Goal: Task Accomplishment & Management: Manage account settings

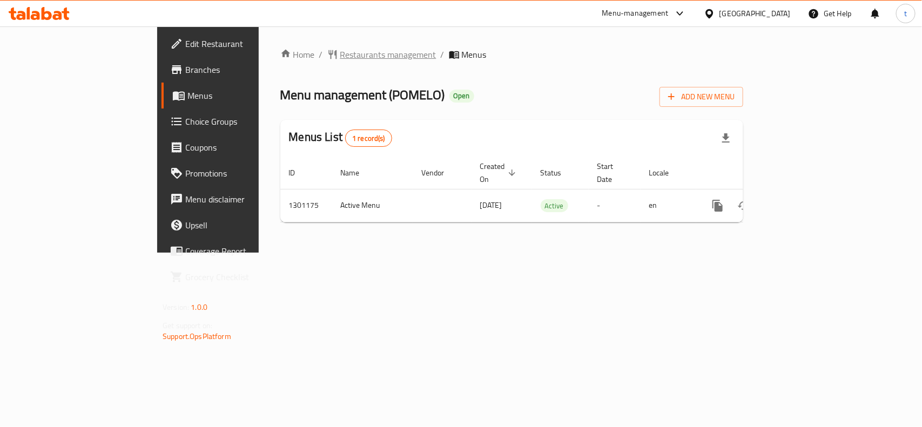
click at [340, 54] on span "Restaurants management" at bounding box center [388, 54] width 96 height 13
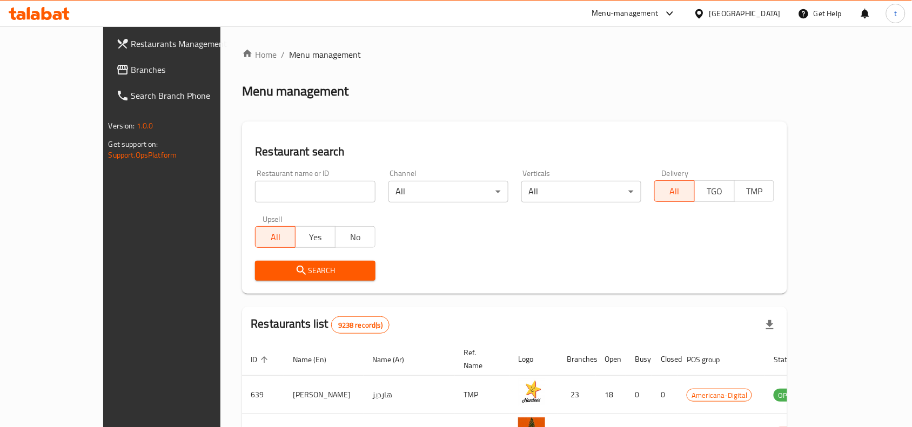
click at [255, 190] on input "search" at bounding box center [315, 192] width 120 height 22
paste input "701921"
type input "701921"
click at [295, 271] on icon "submit" at bounding box center [301, 270] width 13 height 13
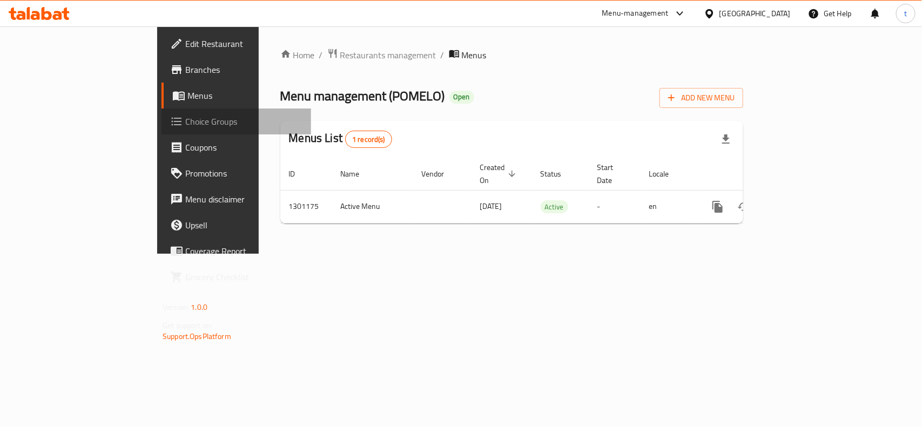
click at [185, 120] on span "Choice Groups" at bounding box center [243, 121] width 117 height 13
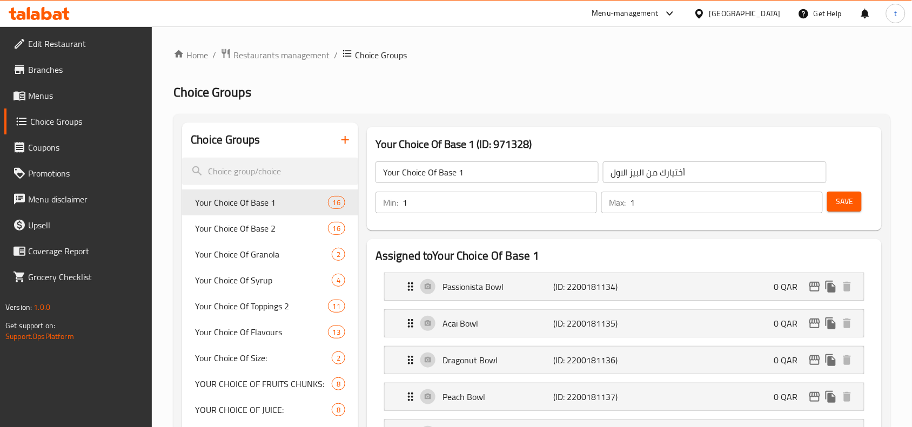
click at [222, 141] on h2 "Choice Groups" at bounding box center [225, 140] width 69 height 16
click at [231, 168] on input "search" at bounding box center [270, 172] width 176 height 28
paste input "Changes of Choose Bottle Size:"
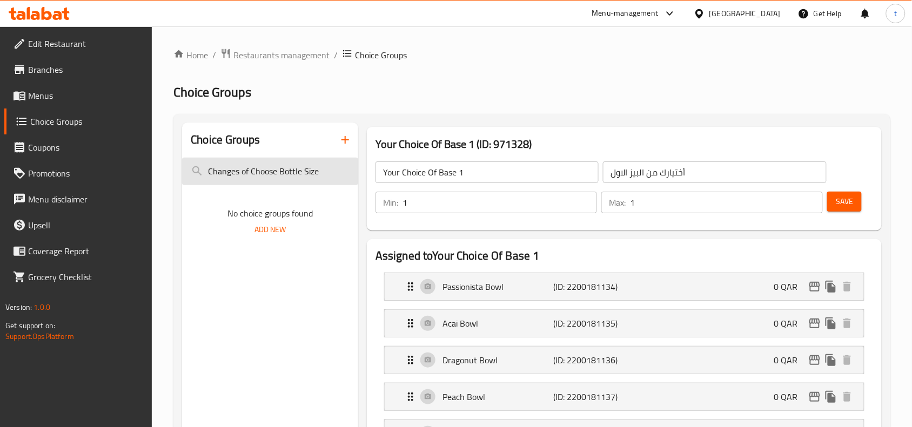
click at [240, 176] on input "Changes of Choose Bottle Size" at bounding box center [270, 172] width 176 height 28
paste input "Choose Bottle Size"
click at [240, 176] on input "Changes Choose Bottle Sizeof Choose Bottle Size" at bounding box center [270, 172] width 176 height 28
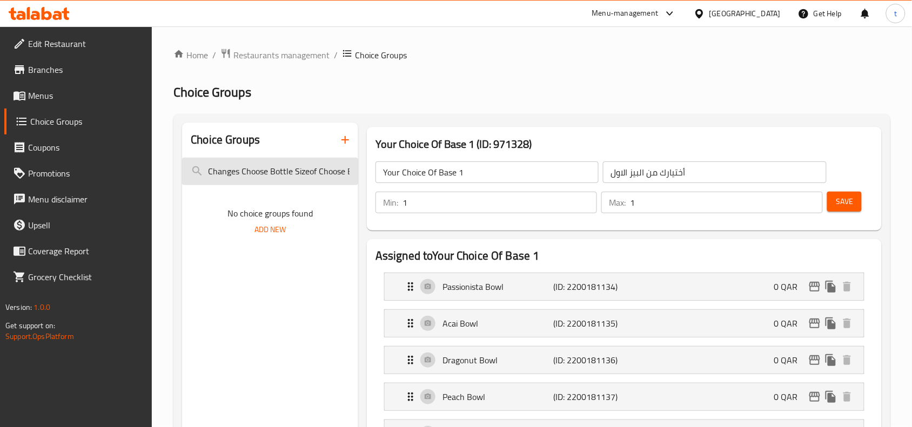
click at [240, 176] on input "Changes Choose Bottle Sizeof Choose Bottle Size" at bounding box center [270, 172] width 176 height 28
paste input "search"
type input "Choose Bottle Size"
click at [73, 122] on span "Choice Groups" at bounding box center [86, 121] width 113 height 13
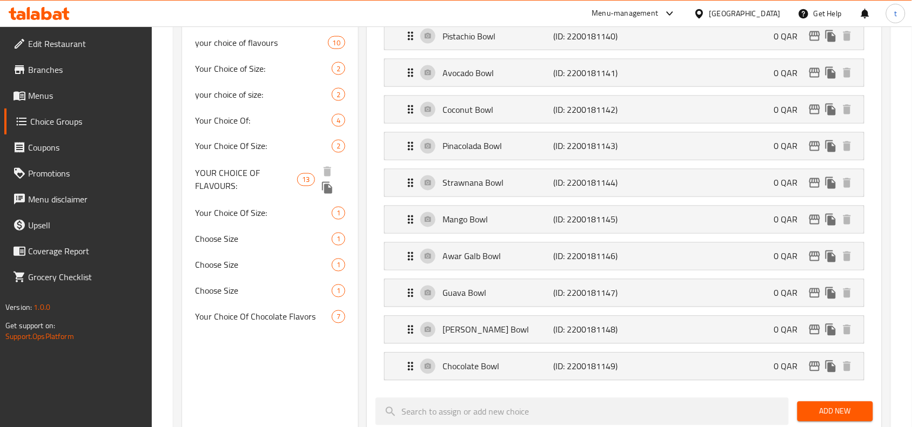
scroll to position [473, 0]
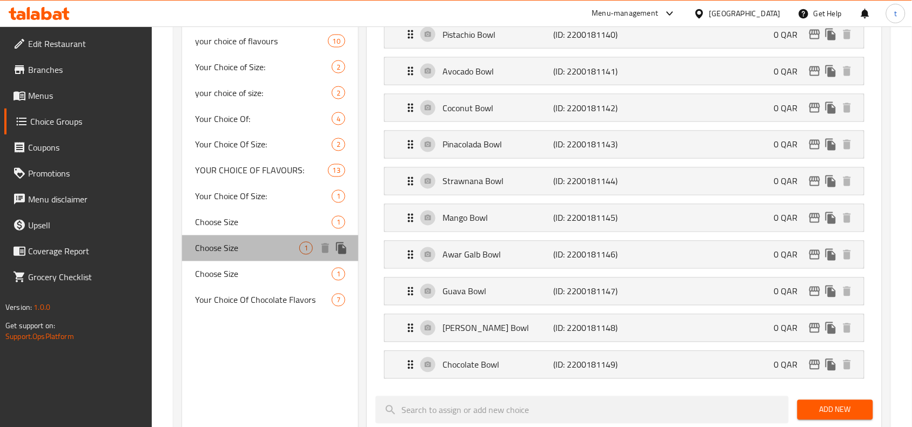
click at [244, 245] on span "Choose Size" at bounding box center [247, 248] width 104 height 13
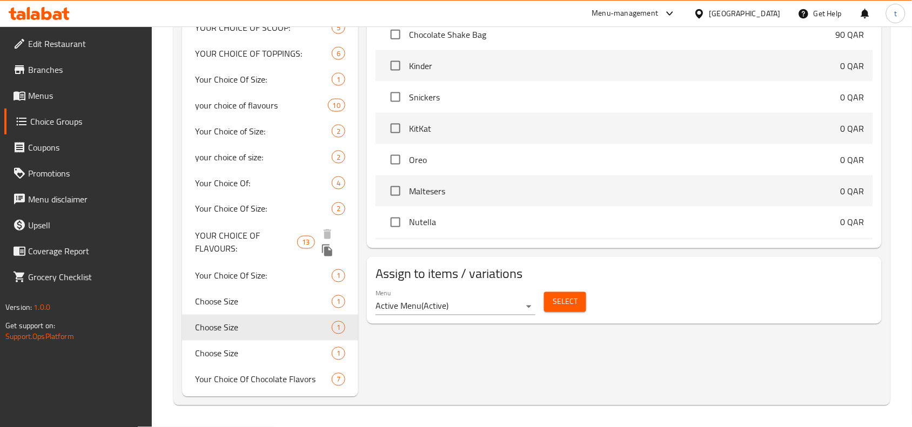
type input "Choose Size"
type input "أختيارك من الأحجام"
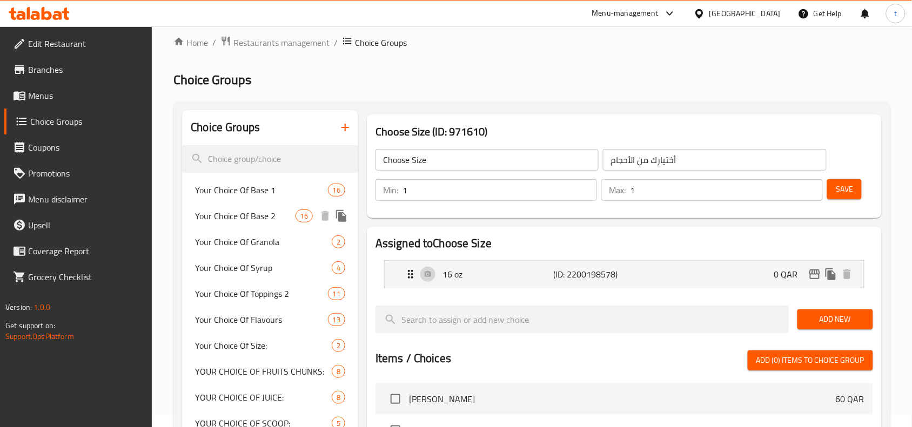
scroll to position [0, 0]
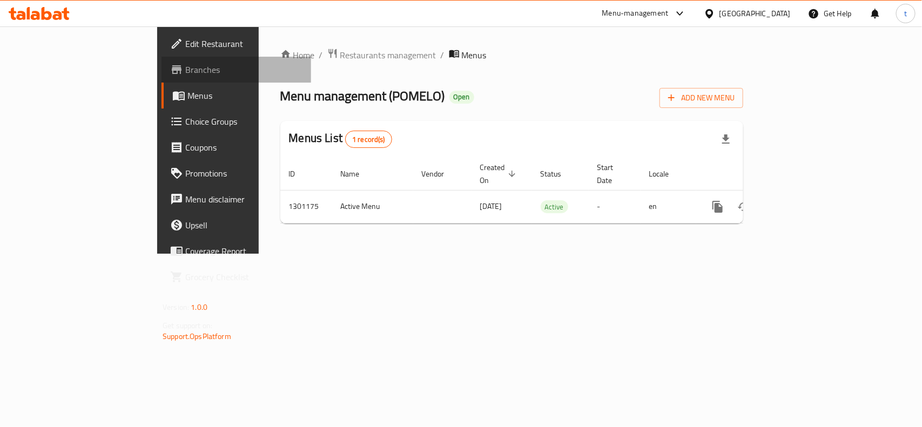
click at [185, 69] on span "Branches" at bounding box center [243, 69] width 117 height 13
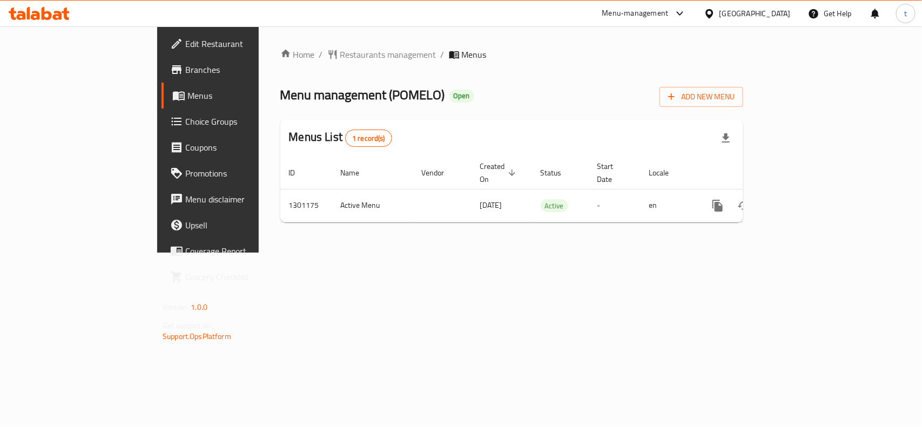
click at [185, 120] on span "Choice Groups" at bounding box center [243, 121] width 117 height 13
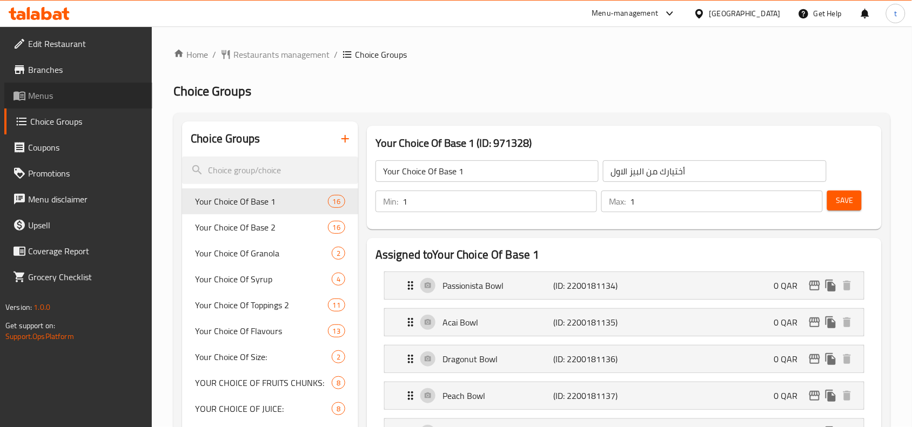
click at [79, 95] on span "Menus" at bounding box center [86, 95] width 116 height 13
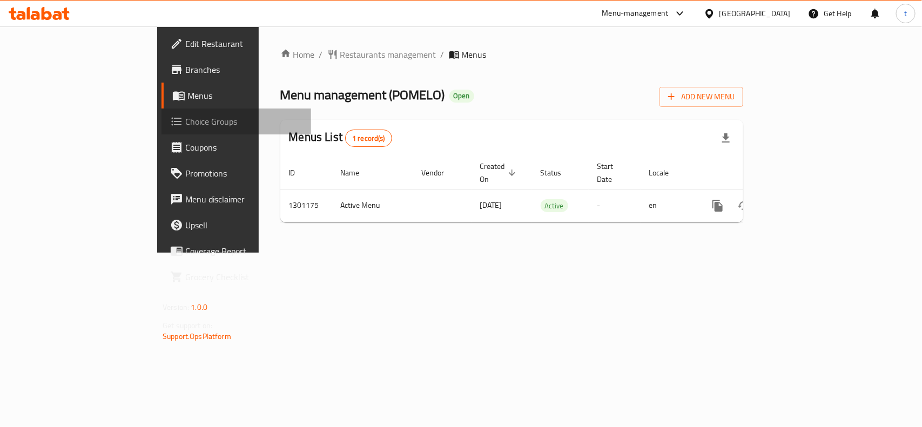
click at [185, 122] on span "Choice Groups" at bounding box center [243, 121] width 117 height 13
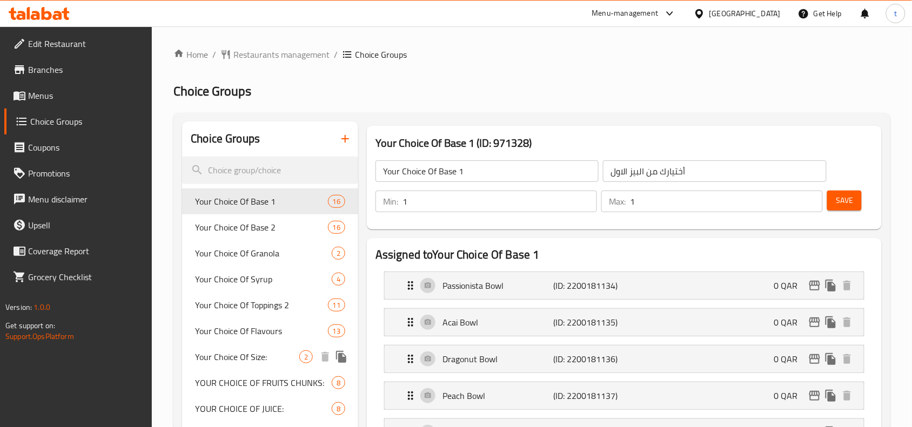
scroll to position [68, 0]
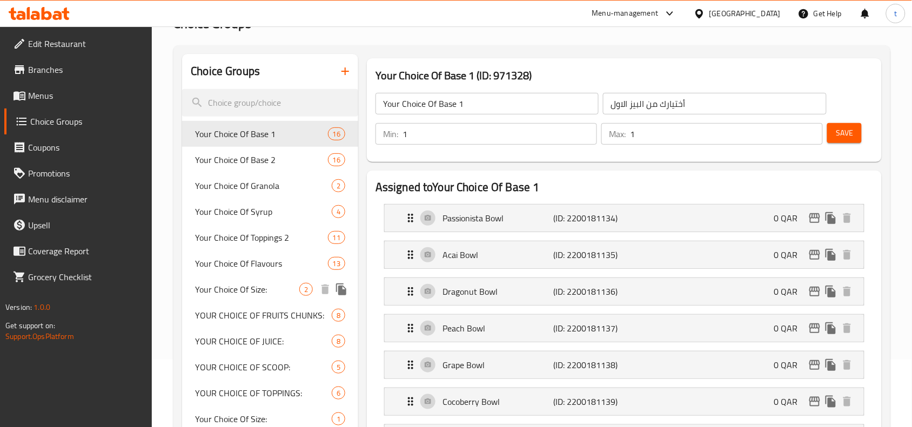
click at [249, 285] on span "Your Choice Of Size:" at bounding box center [247, 289] width 104 height 13
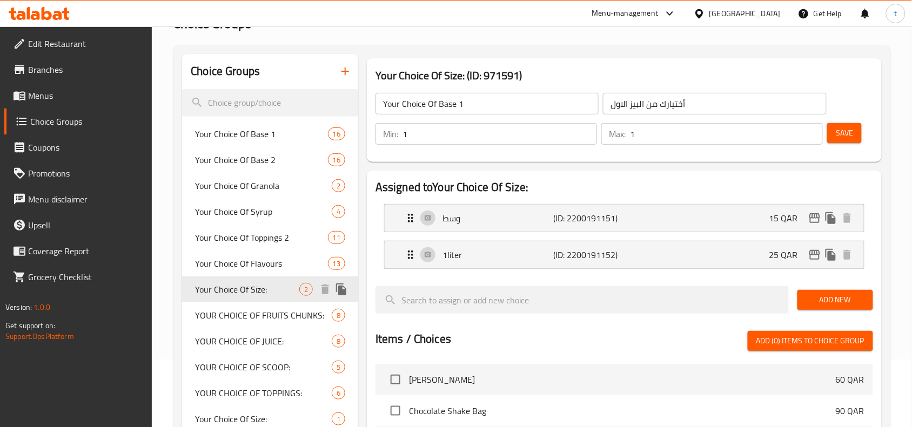
type input "Your Choice Of Size:"
type input "إختيارك من الحجم:"
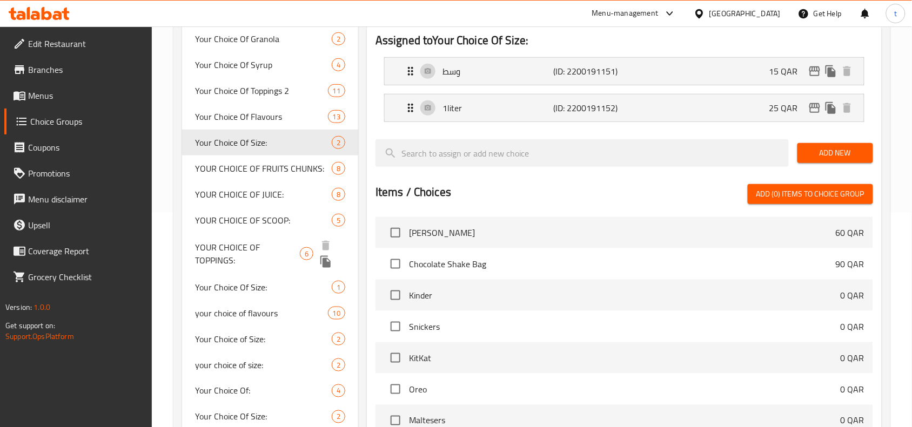
scroll to position [270, 0]
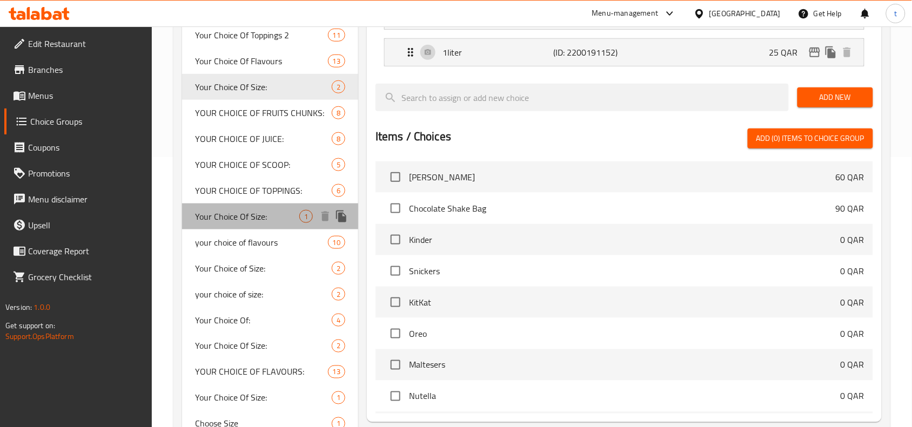
click at [257, 219] on span "Your Choice Of Size:" at bounding box center [247, 216] width 104 height 13
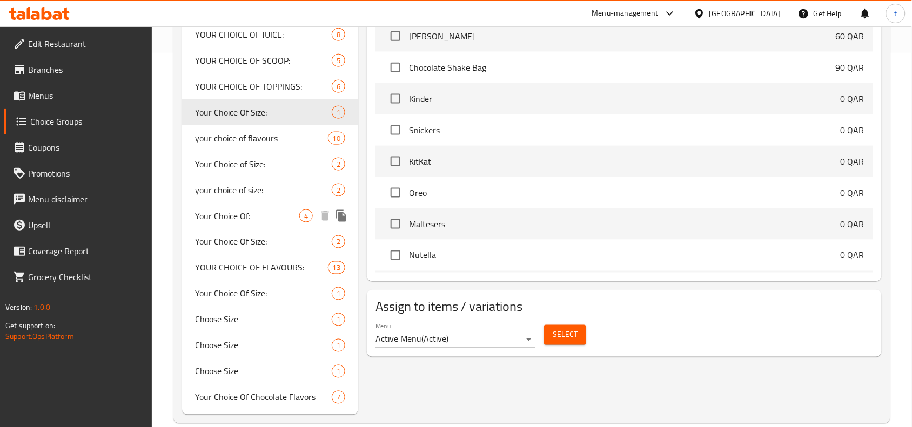
scroll to position [391, 0]
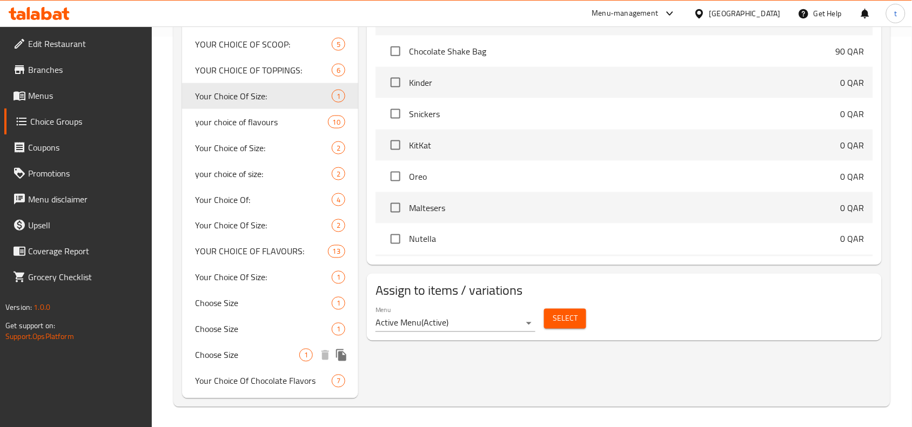
click at [241, 354] on span "Choose Size" at bounding box center [247, 355] width 104 height 13
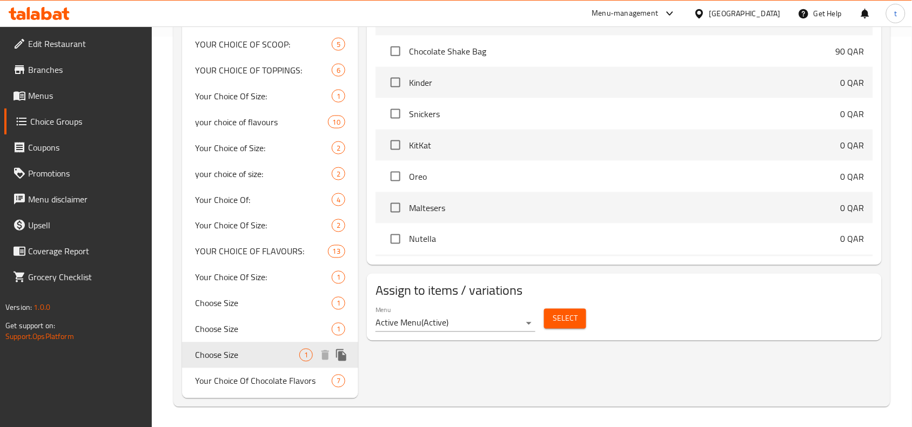
type input "Choose Size"
type input "أختيارك من الأحجام"
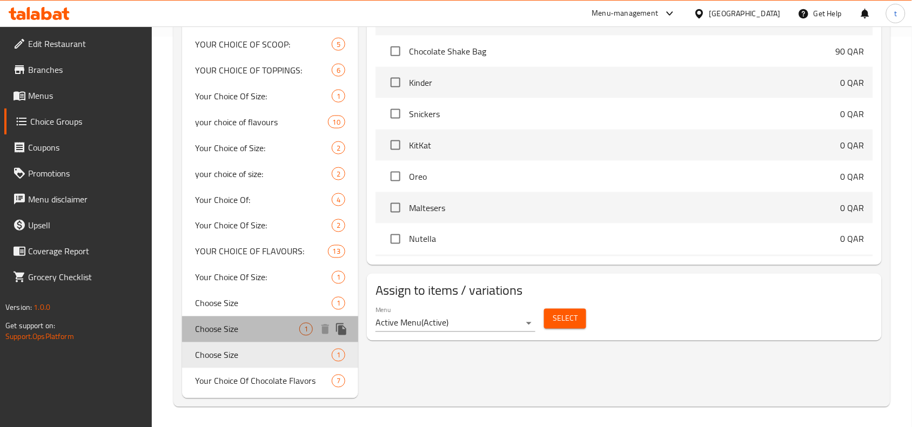
click at [242, 330] on span "Choose Size" at bounding box center [247, 329] width 104 height 13
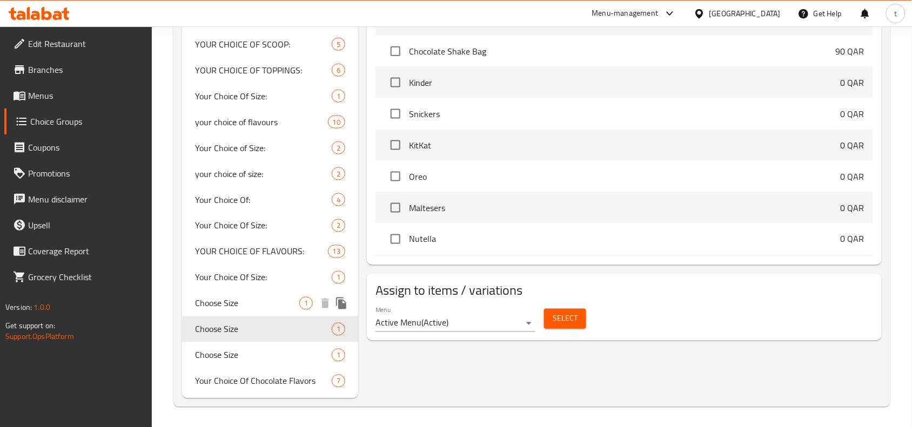
click at [238, 307] on span "Choose Size" at bounding box center [247, 303] width 104 height 13
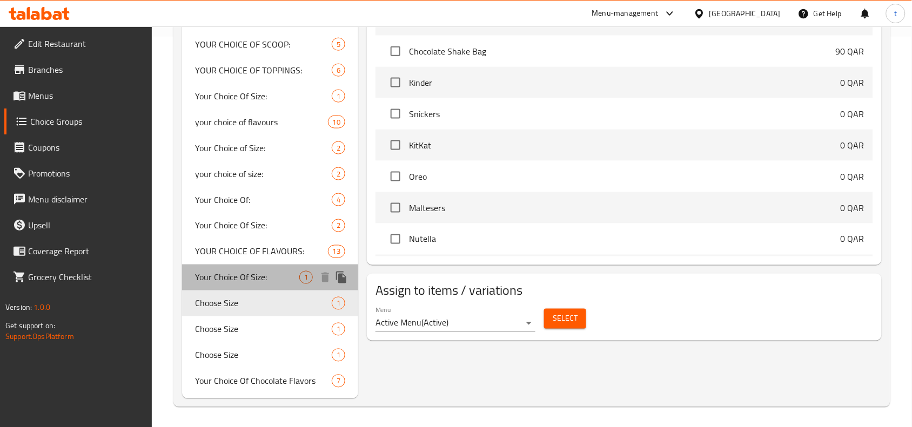
click at [257, 271] on span "Your Choice Of Size:" at bounding box center [247, 277] width 104 height 13
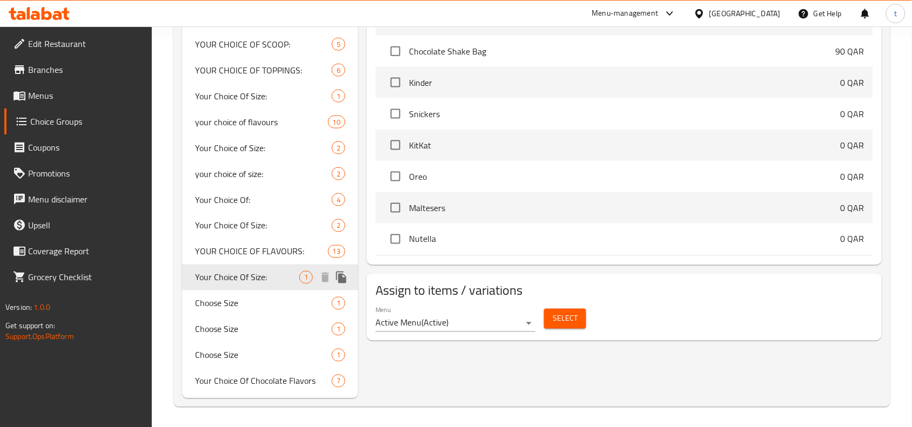
type input "Your Choice Of Size:"
type input "إختيارك من الحجم:"
click at [256, 331] on span "Choose Size" at bounding box center [247, 329] width 104 height 13
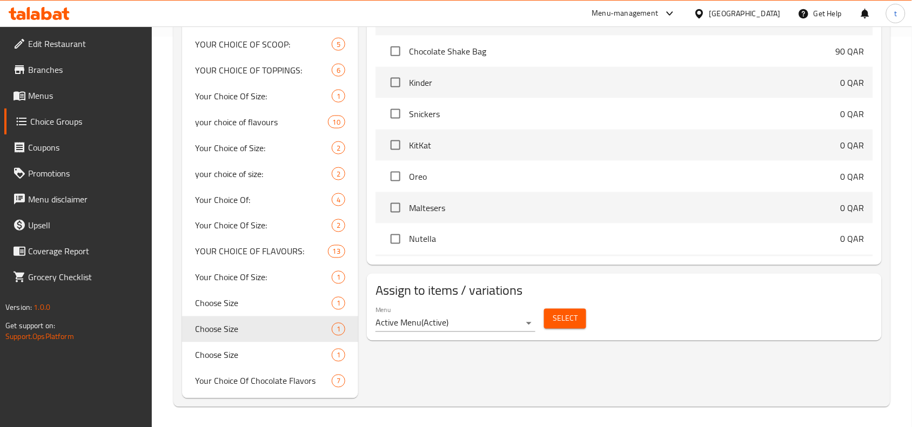
type input "Choose Size"
type input "أختيارك من الأحجام"
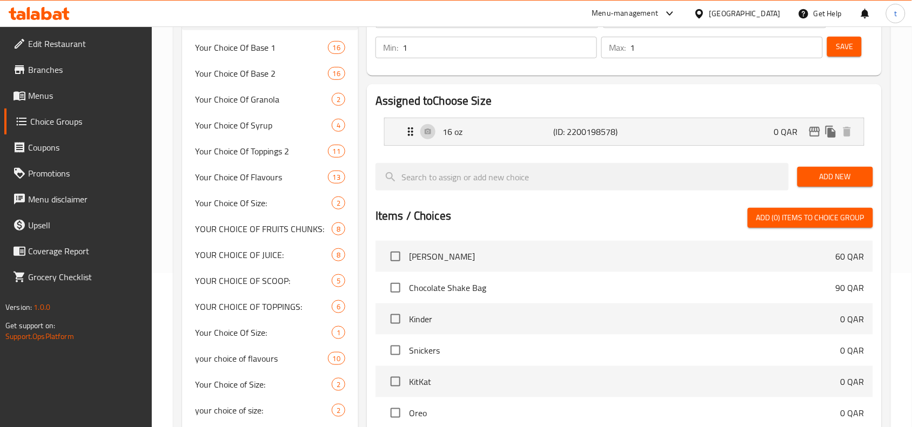
scroll to position [270, 0]
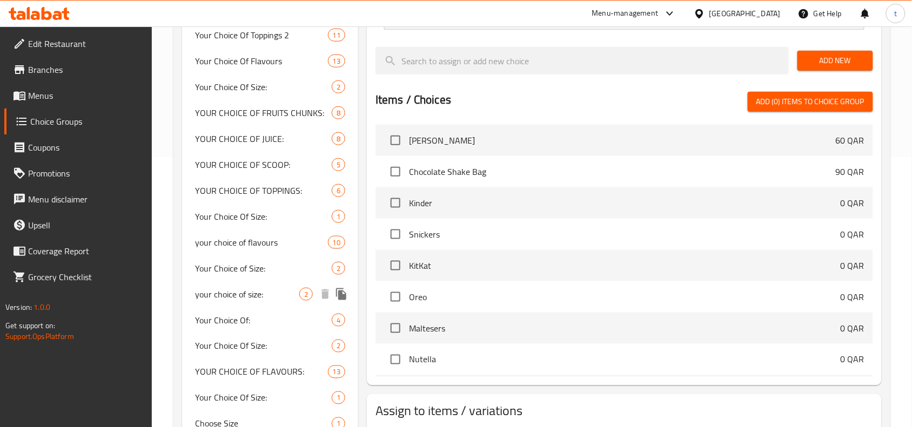
click at [227, 295] on span "your choice of size:" at bounding box center [247, 294] width 104 height 13
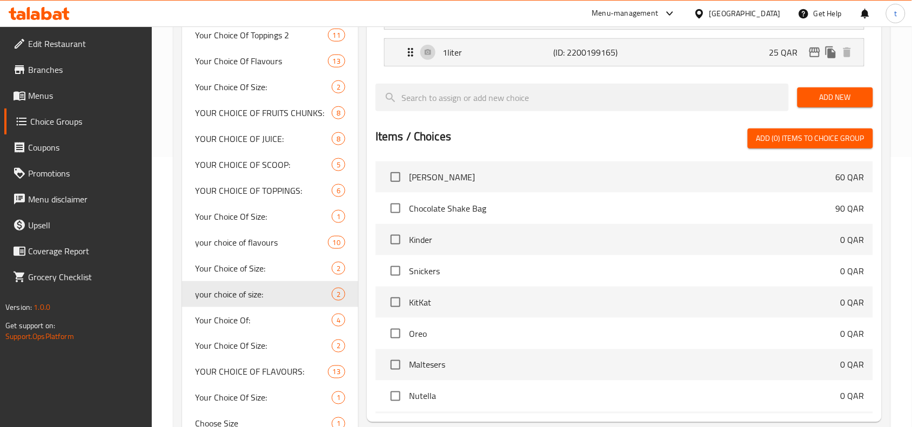
type input "your choice of size:"
type input "إختيارك من الحجم:"
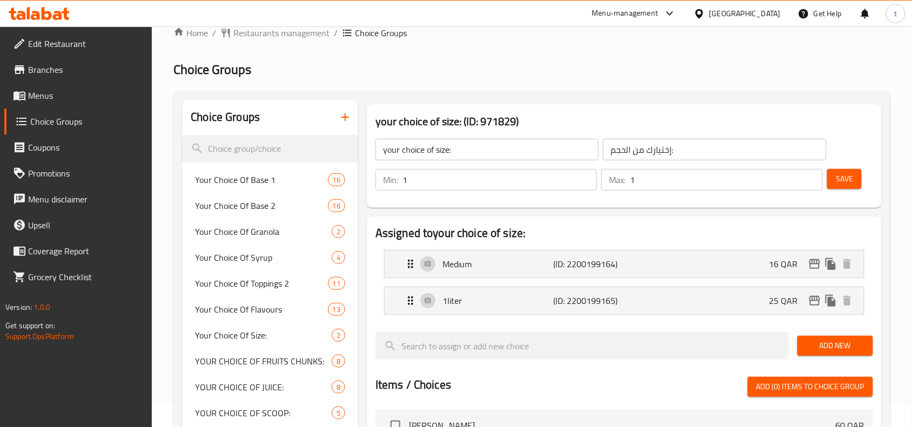
scroll to position [0, 0]
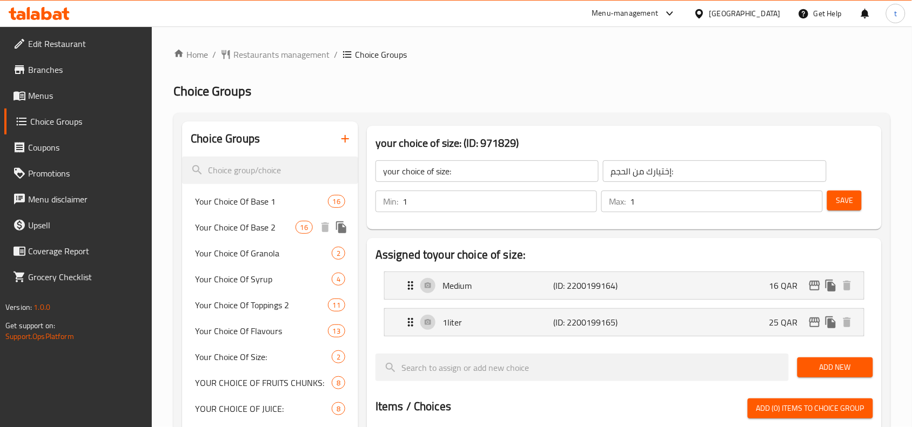
click at [246, 221] on span "Your Choice Of Base 2" at bounding box center [245, 227] width 100 height 13
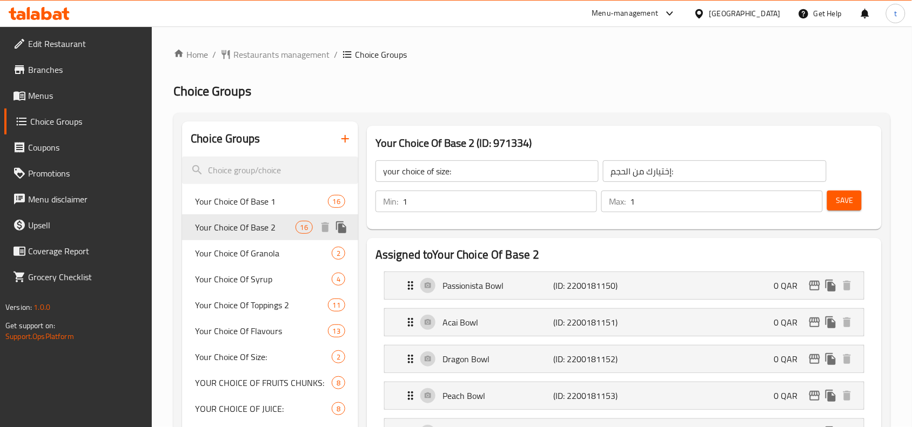
type input "Your Choice Of Base 2"
type input "أختيارك من [PERSON_NAME]"
type input "0"
click at [249, 252] on span "Your Choice Of Granola" at bounding box center [247, 253] width 104 height 13
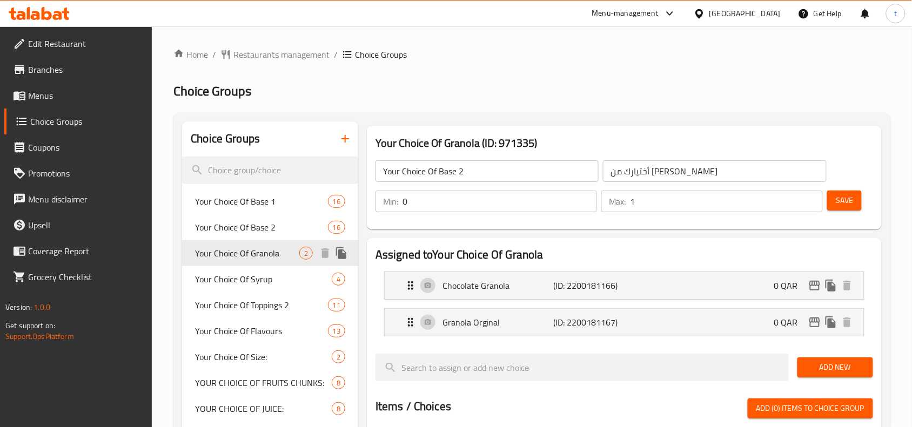
type input "Your Choice Of Granola"
type input "أختيارك من جرانولا"
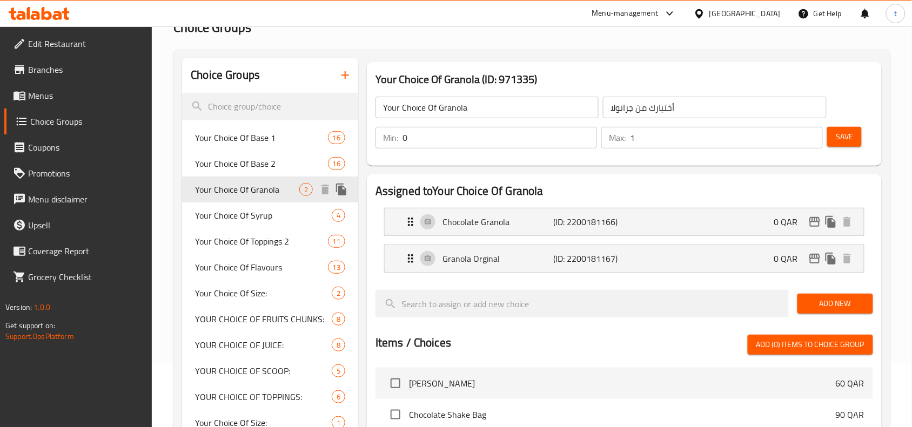
scroll to position [135, 0]
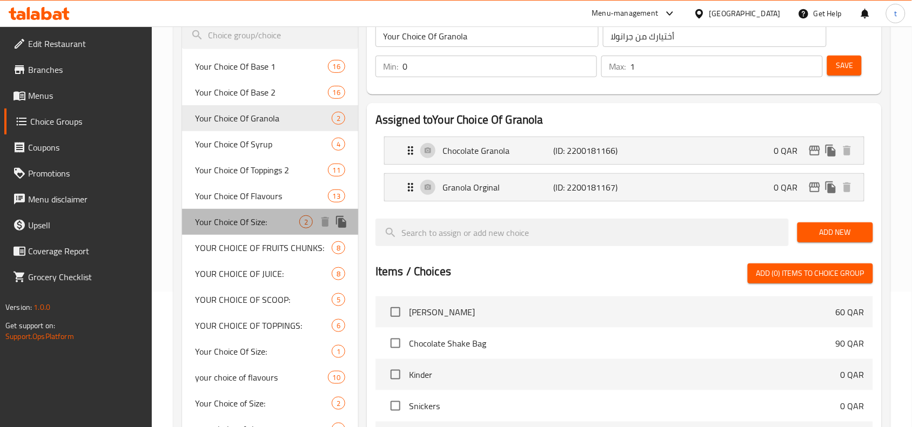
click at [235, 223] on span "Your Choice Of Size:" at bounding box center [247, 222] width 104 height 13
type input "Your Choice Of Size:"
type input "إختيارك من الحجم:"
type input "1"
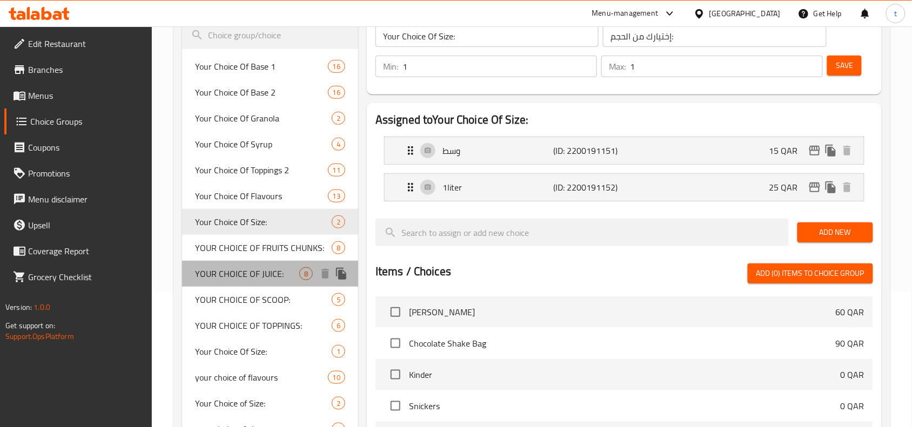
click at [225, 269] on span "YOUR CHOICE OF JUICE:" at bounding box center [247, 273] width 104 height 13
type input "YOUR CHOICE OF JUICE:"
type input "أختيارك من العصير:"
type input "0"
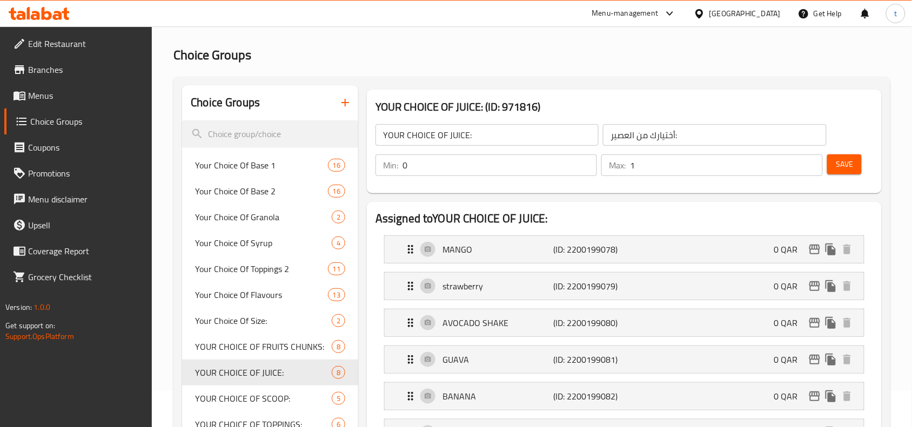
scroll to position [0, 0]
